Goal: Task Accomplishment & Management: Complete application form

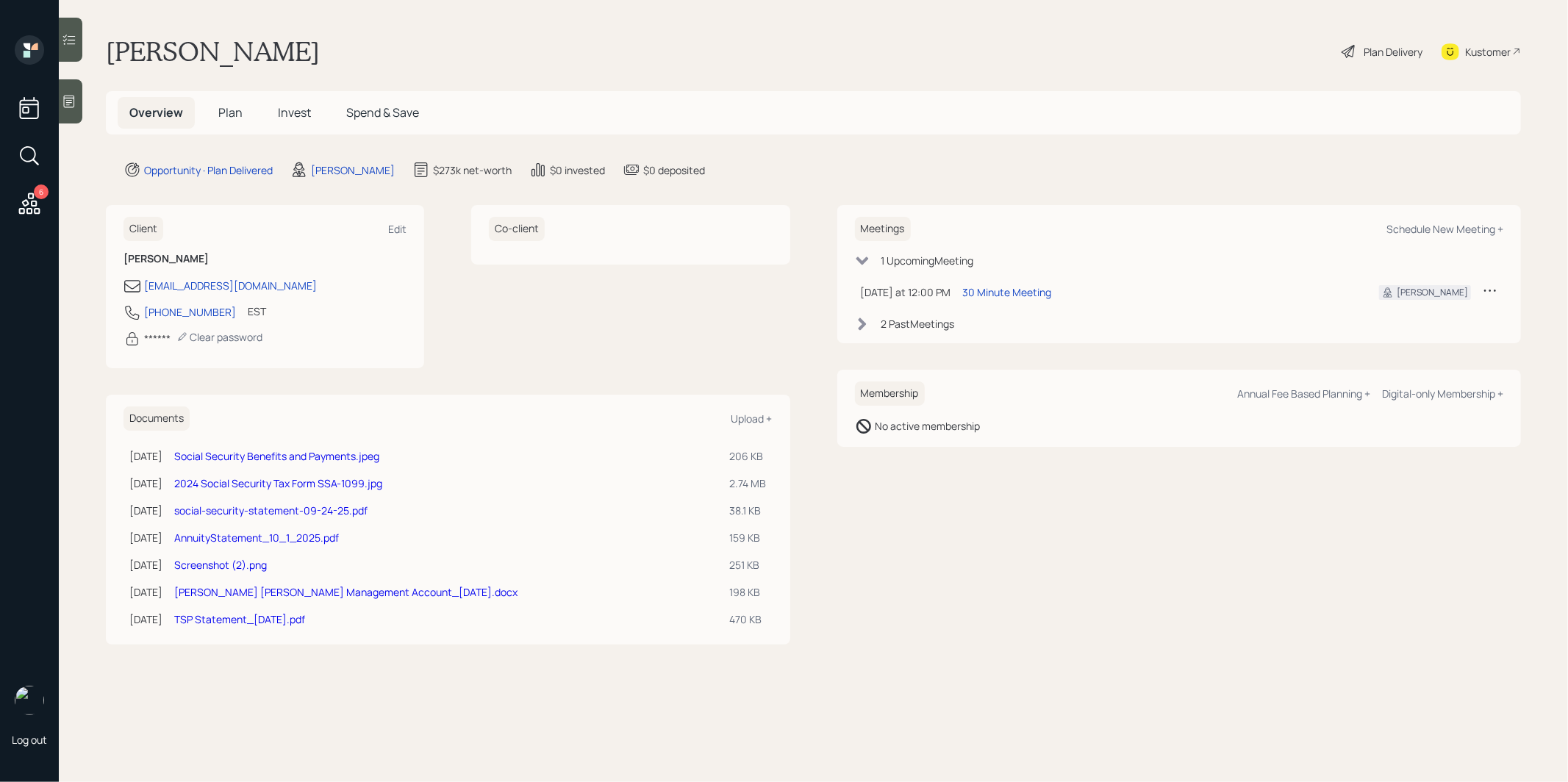
click at [236, 115] on span "Plan" at bounding box center [230, 112] width 24 height 16
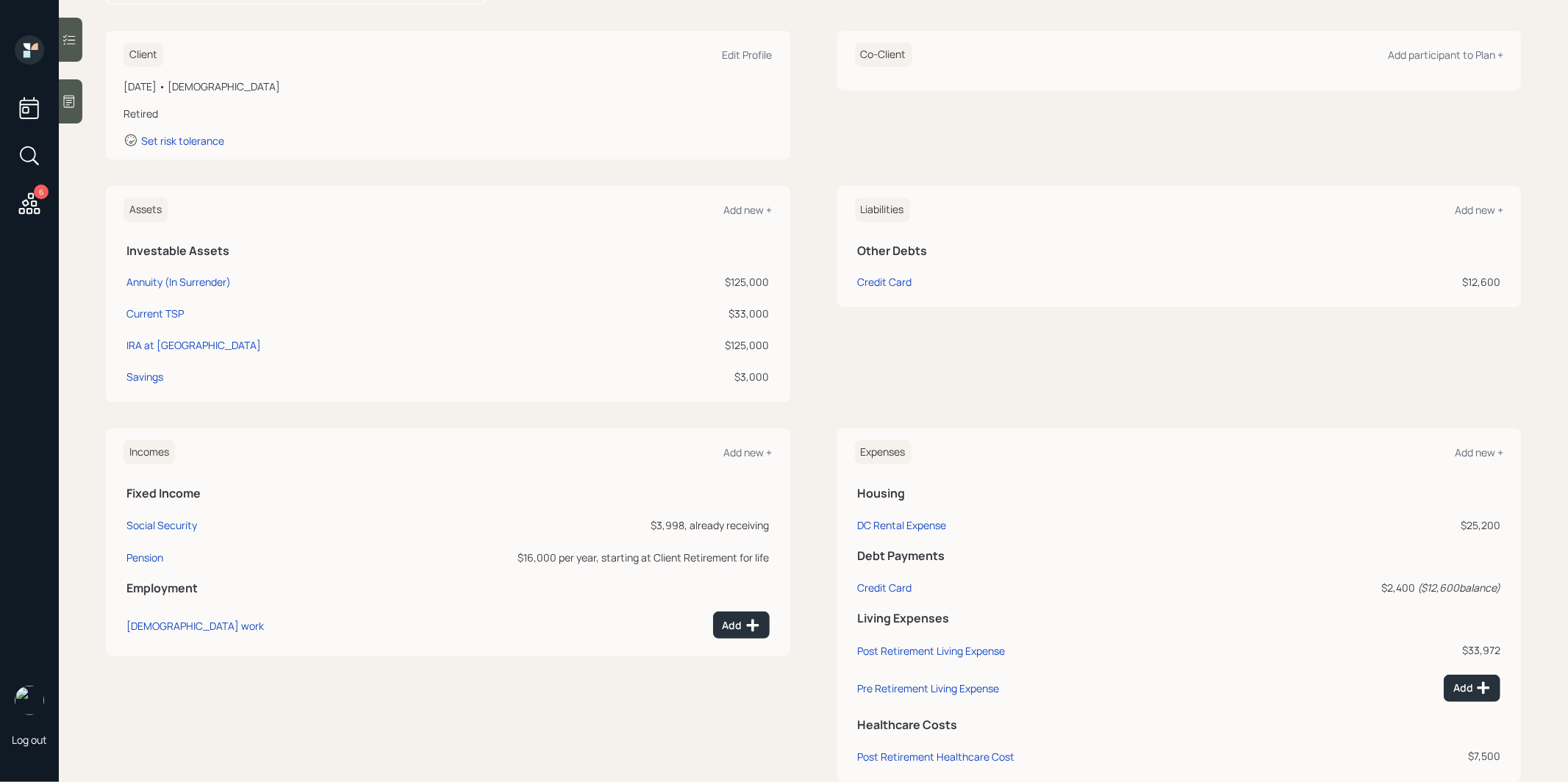
scroll to position [222, 0]
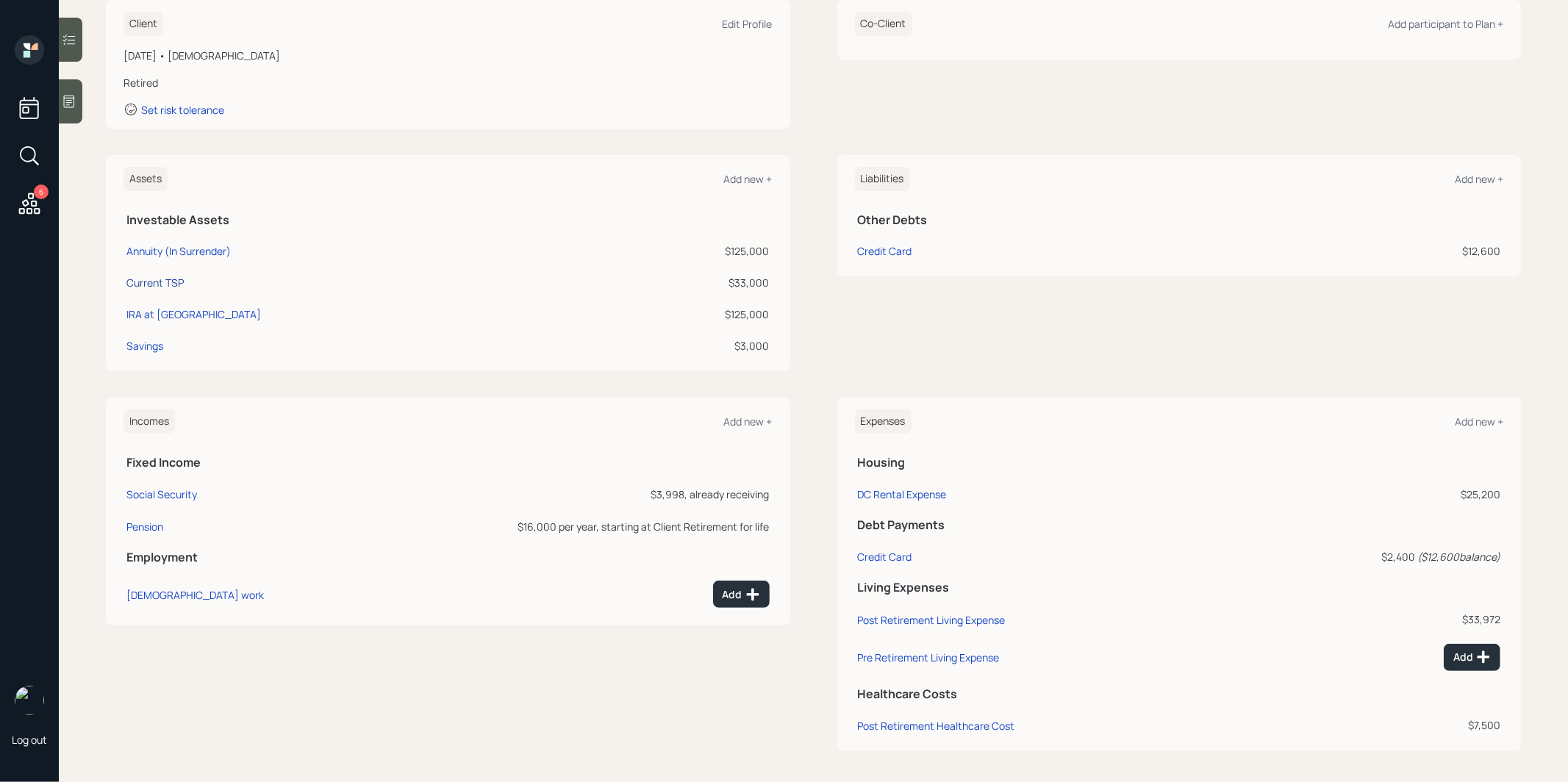
click at [153, 285] on div "Current TSP" at bounding box center [155, 282] width 57 height 15
select select "company_sponsored"
select select "balanced"
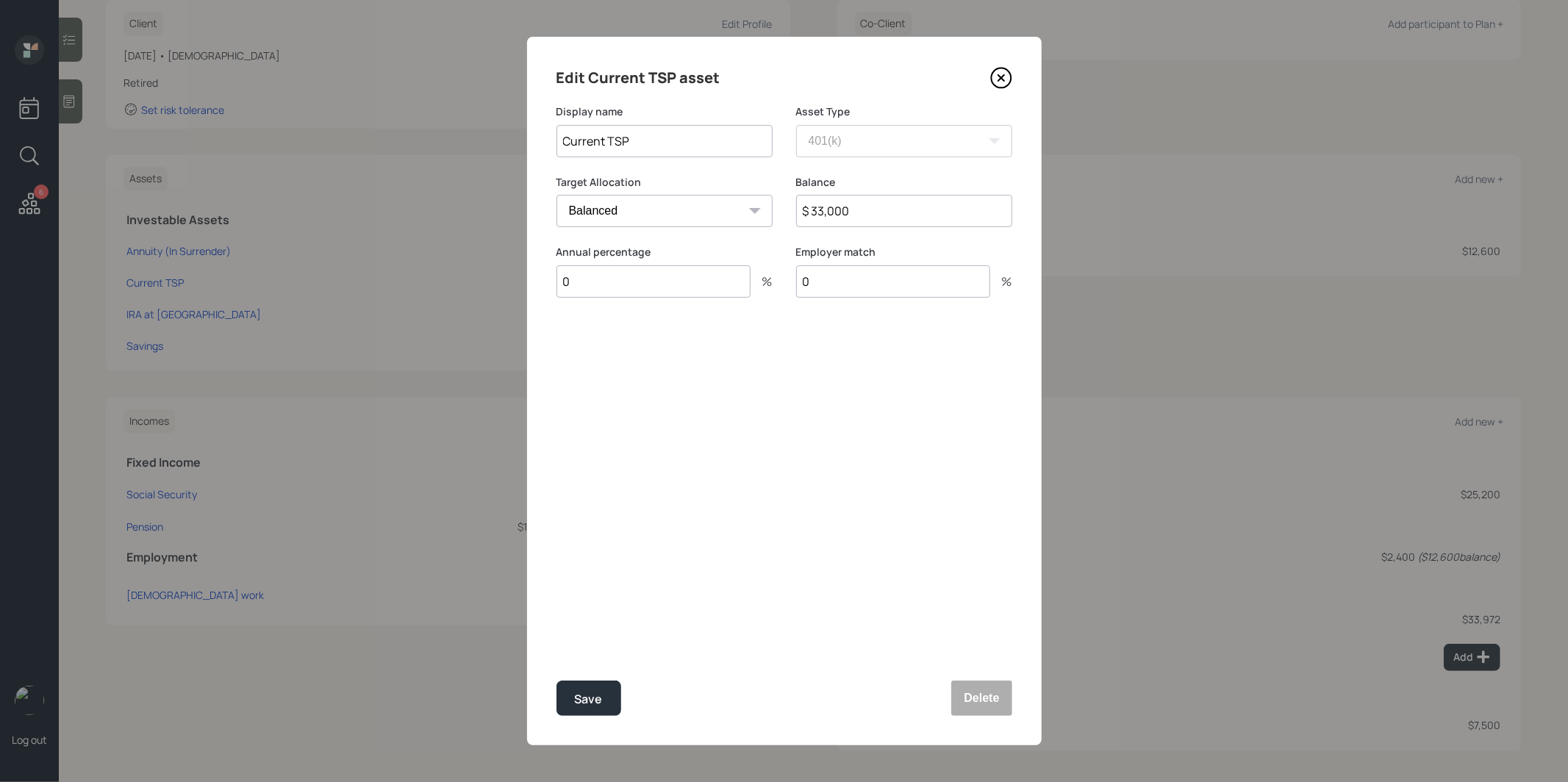
drag, startPoint x: 608, startPoint y: 146, endPoint x: 542, endPoint y: 144, distance: 66.0
click at [543, 144] on div "Edit Current TSP asset Display name Current TSP Asset Type SEP [PERSON_NAME] IR…" at bounding box center [784, 391] width 514 height 709
click at [591, 705] on div "Save" at bounding box center [589, 699] width 28 height 20
